Goal: Task Accomplishment & Management: Complete application form

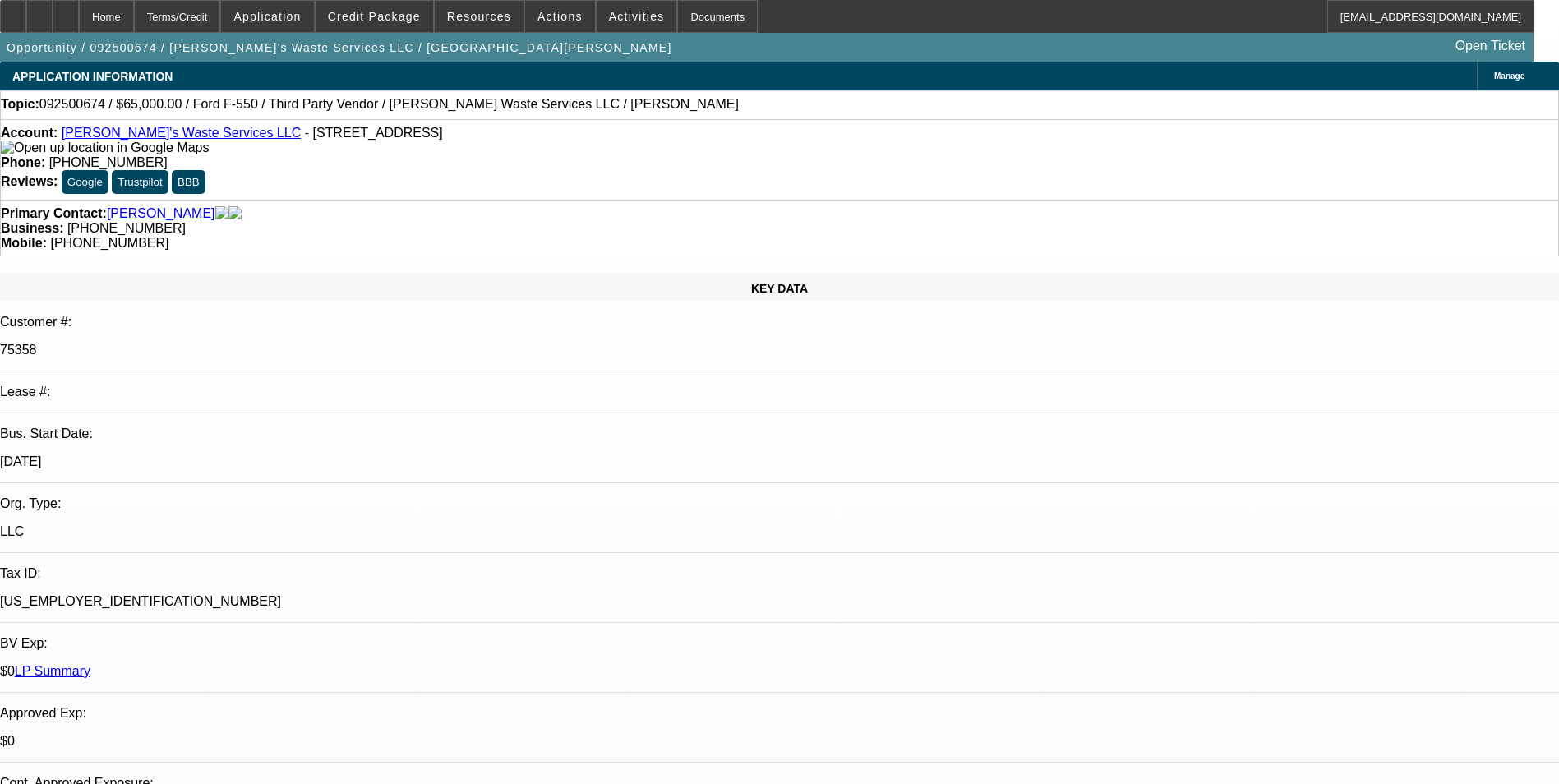
select select "0"
select select "6"
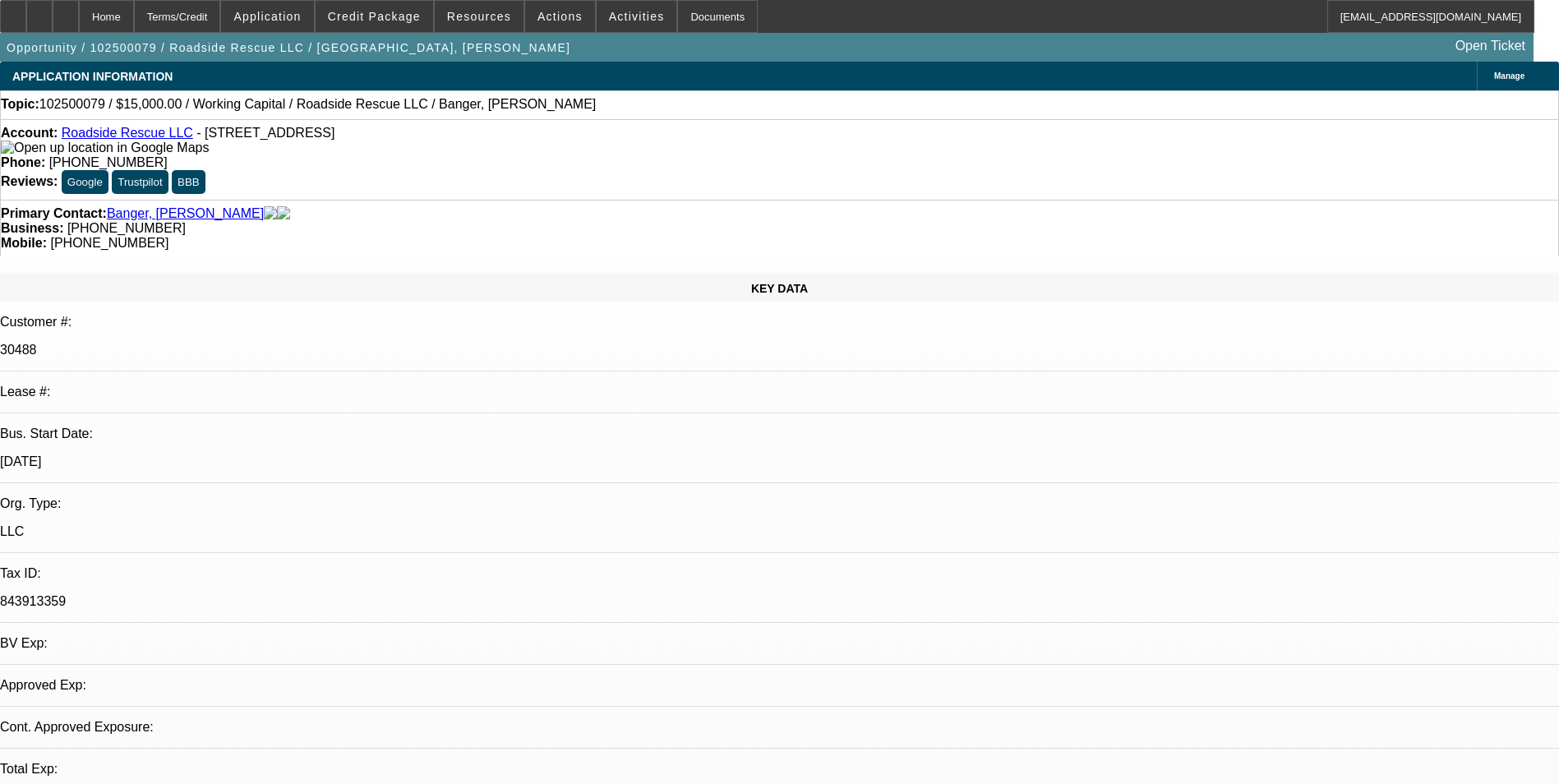
select select "0"
select select "2"
select select "0.1"
select select "4"
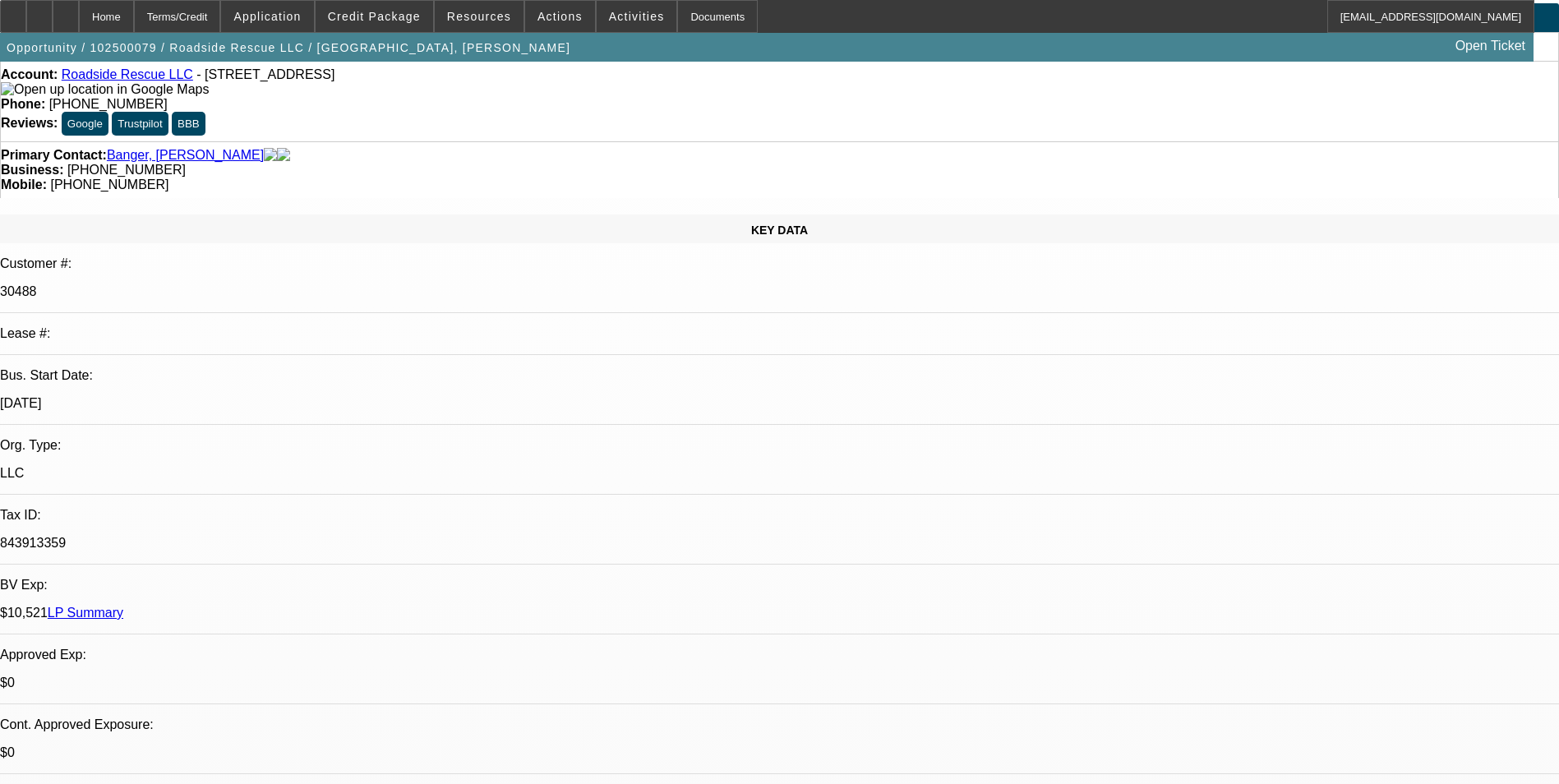
scroll to position [38, 0]
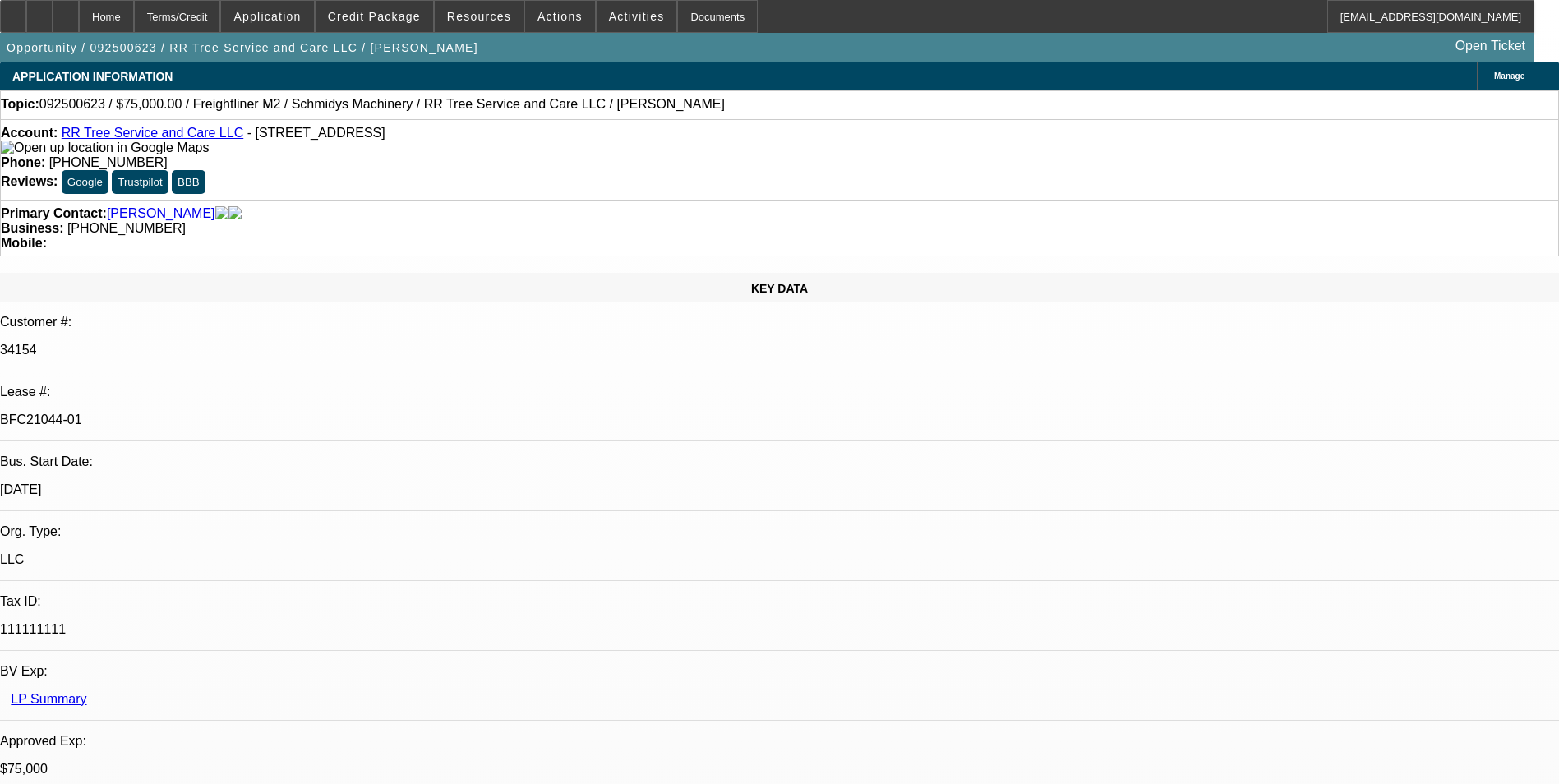
select select "0"
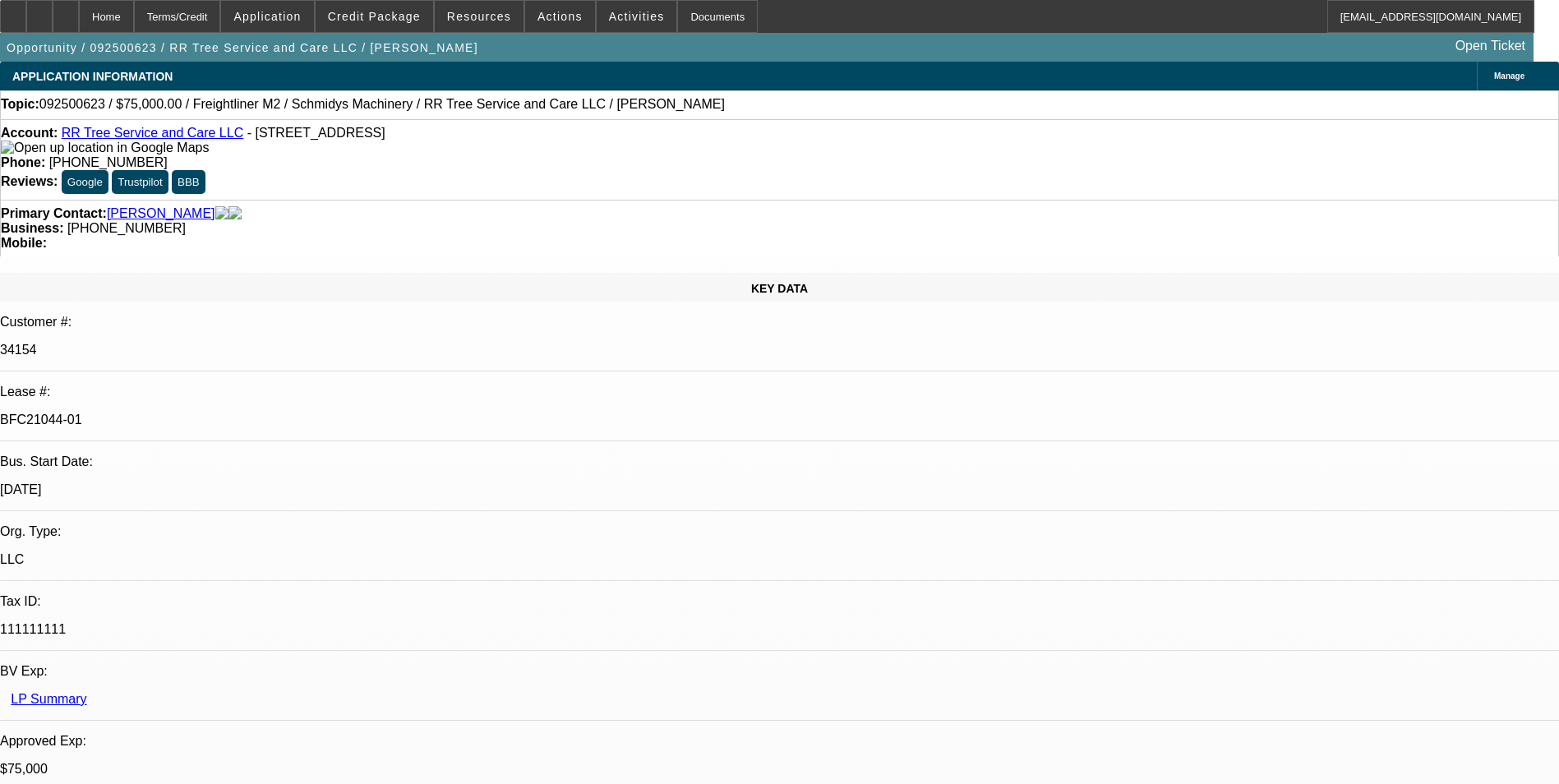
select select "0"
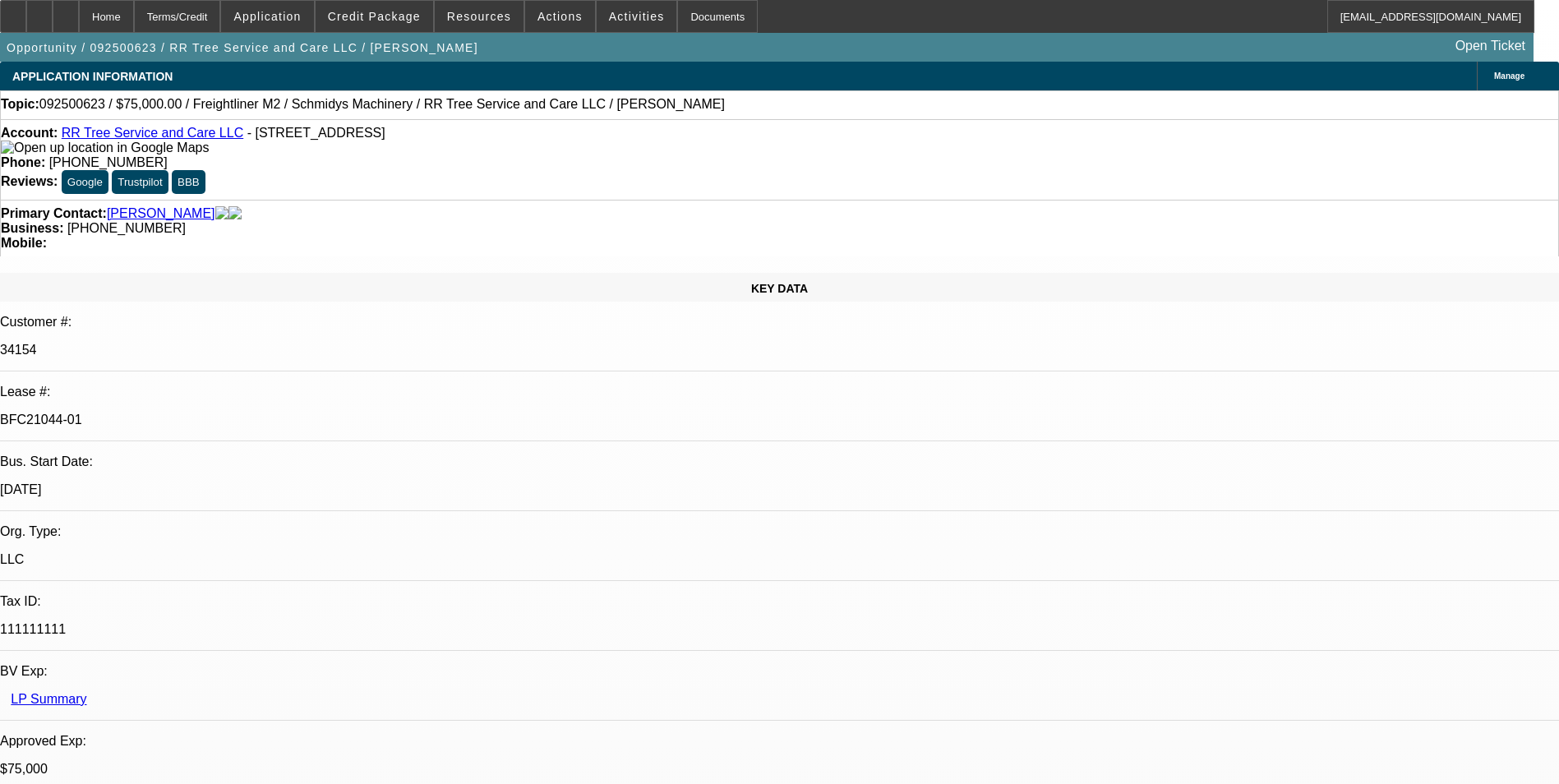
select select "0"
select select "1"
select select "3"
select select "6"
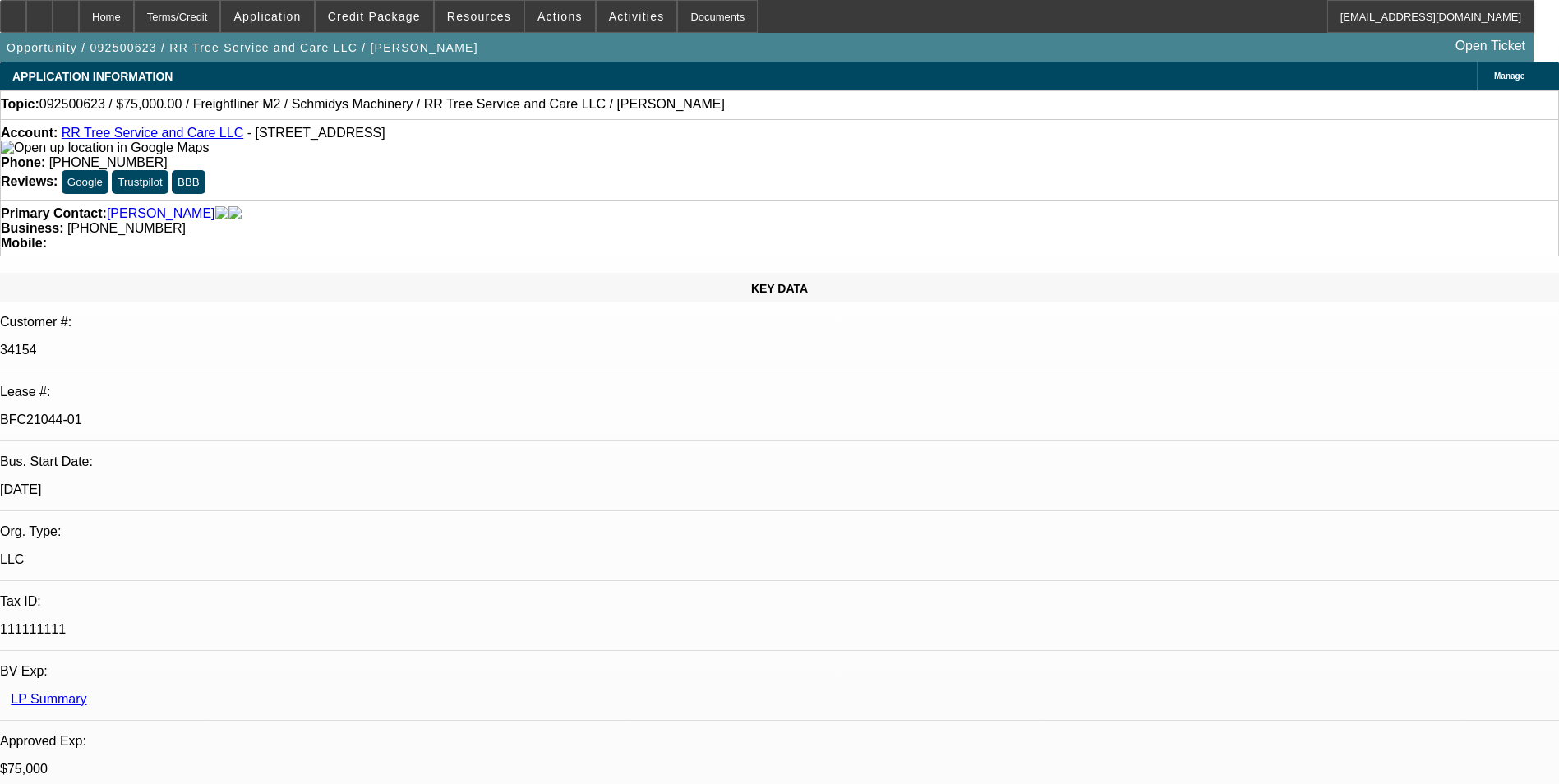
select select "1"
select select "3"
select select "6"
select select "1"
select select "2"
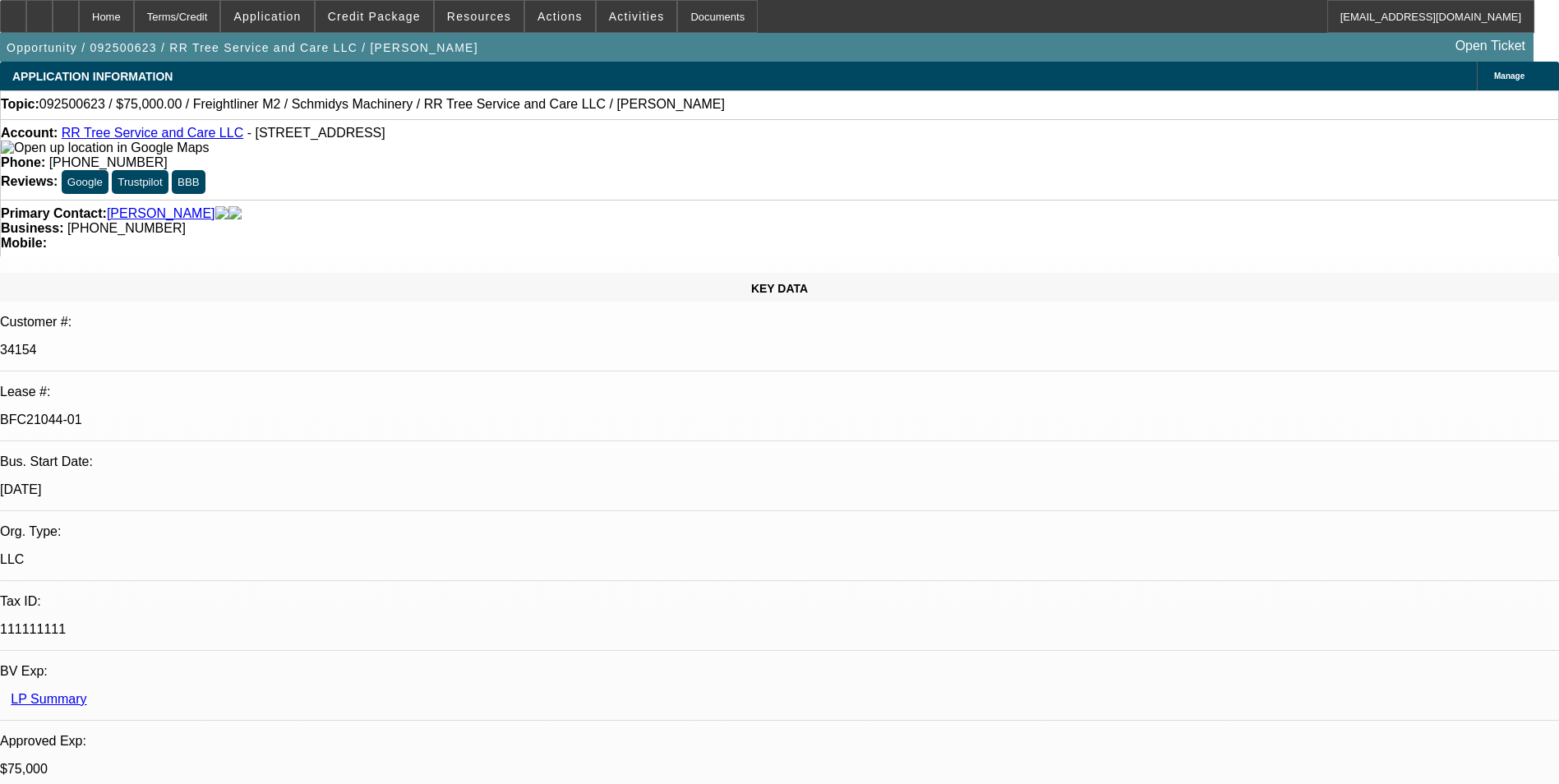
select select "6"
select select "1"
select select "6"
